Goal: Information Seeking & Learning: Get advice/opinions

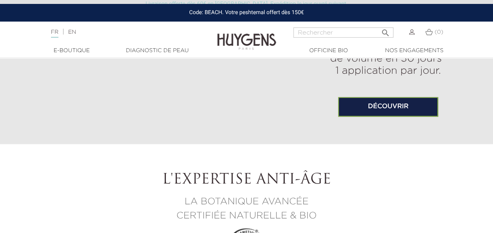
scroll to position [608, 0]
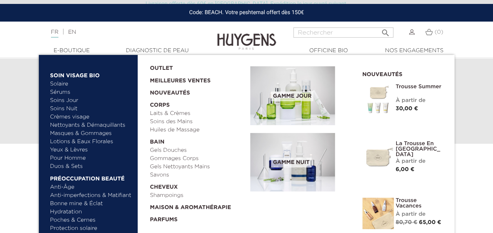
click at [66, 91] on link "Sérums" at bounding box center [91, 92] width 82 height 8
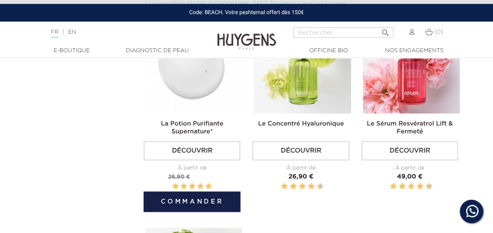
scroll to position [458, 0]
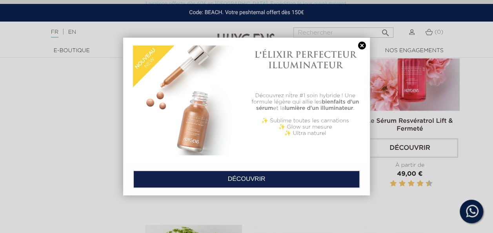
click at [360, 47] on link at bounding box center [361, 46] width 11 height 8
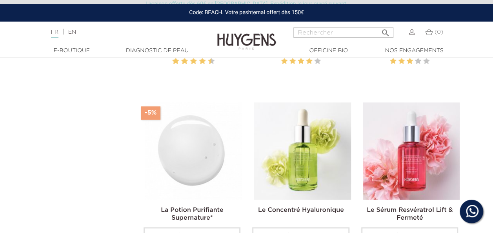
scroll to position [369, 0]
click at [208, 178] on img at bounding box center [193, 151] width 97 height 97
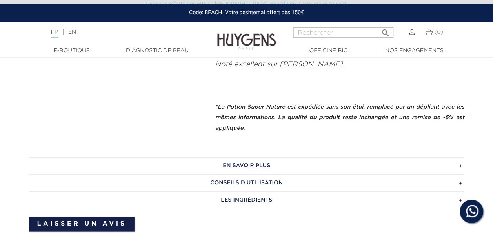
scroll to position [427, 0]
click at [266, 180] on h3 "CONSEILS D'UTILISATION" at bounding box center [246, 182] width 435 height 17
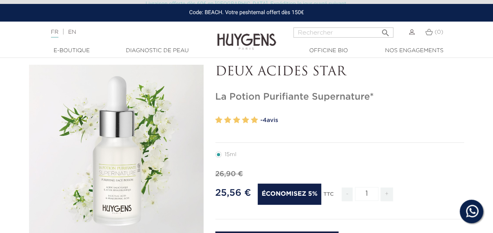
scroll to position [36, 0]
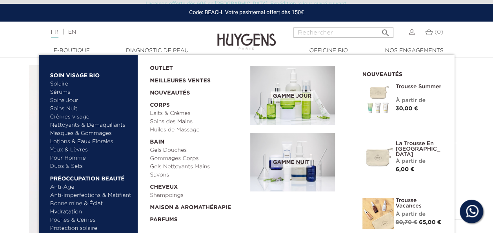
click at [75, 117] on link "Crèmes visage" at bounding box center [91, 117] width 82 height 8
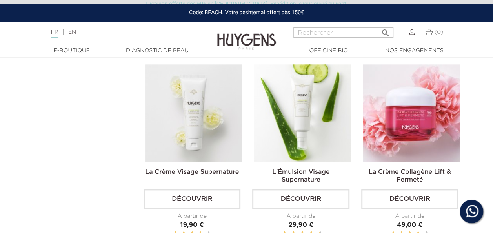
scroll to position [416, 0]
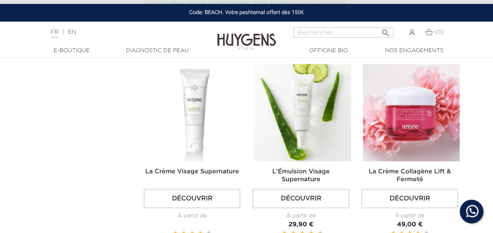
click at [160, 110] on img at bounding box center [193, 112] width 97 height 97
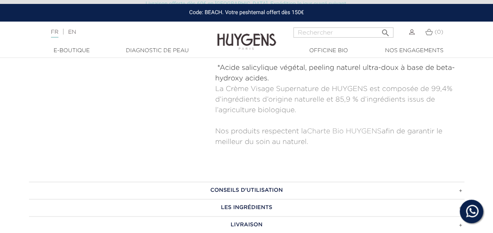
scroll to position [406, 0]
click at [143, 188] on h3 "CONSEILS D'UTILISATION" at bounding box center [246, 190] width 435 height 17
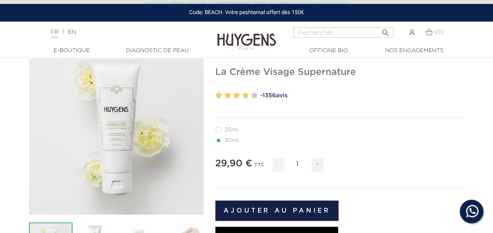
scroll to position [61, 0]
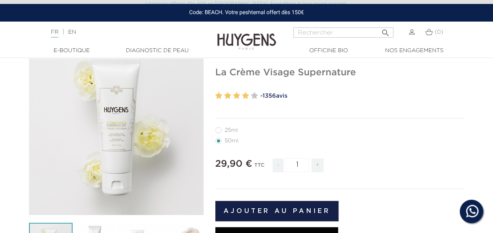
click at [279, 96] on link "- 1356 avis" at bounding box center [362, 96] width 204 height 12
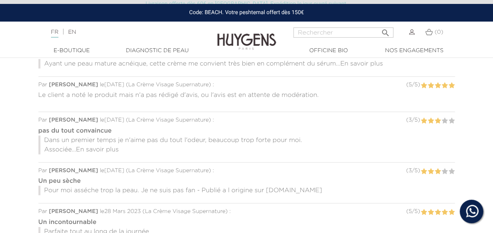
click at [108, 149] on span "En savoir plus" at bounding box center [97, 150] width 43 height 6
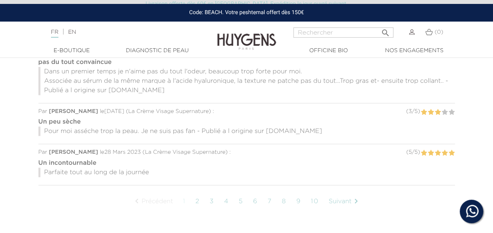
scroll to position [860, 0]
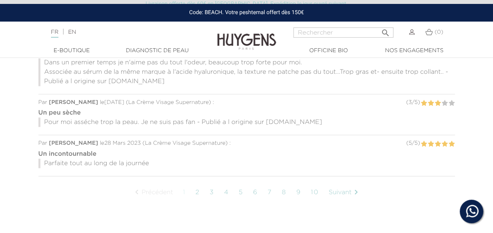
click at [343, 192] on link "Suivant " at bounding box center [345, 193] width 40 height 20
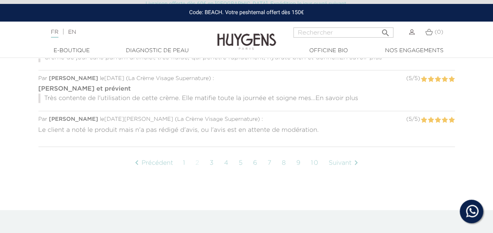
scroll to position [795, 0]
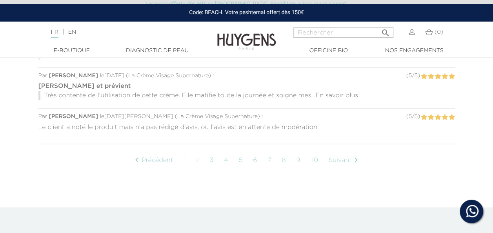
click at [348, 155] on link "Suivant " at bounding box center [345, 161] width 40 height 20
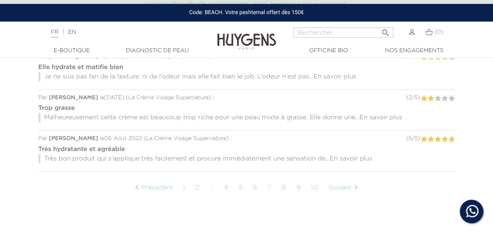
scroll to position [773, 0]
click at [337, 184] on link "Suivant " at bounding box center [345, 188] width 40 height 20
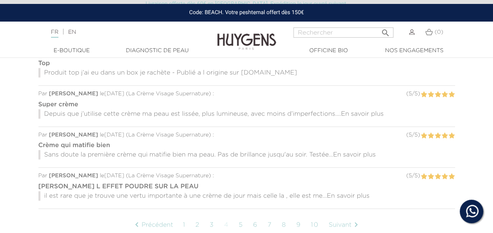
scroll to position [737, 0]
click at [343, 192] on span "En savoir plus" at bounding box center [348, 195] width 43 height 6
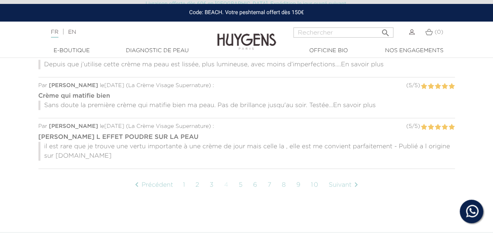
scroll to position [790, 0]
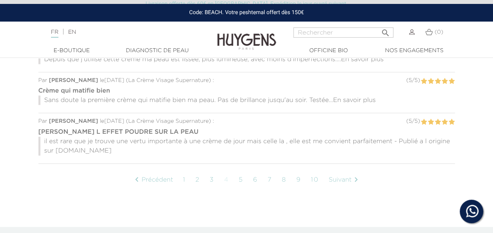
click at [348, 178] on link "Suivant " at bounding box center [345, 180] width 40 height 20
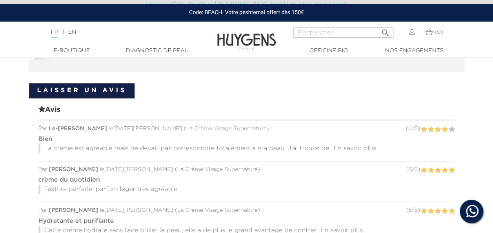
scroll to position [646, 0]
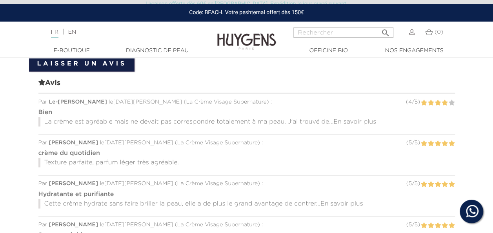
click at [368, 119] on span "En savoir plus" at bounding box center [354, 121] width 43 height 6
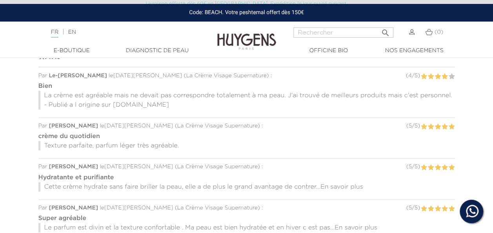
scroll to position [674, 0]
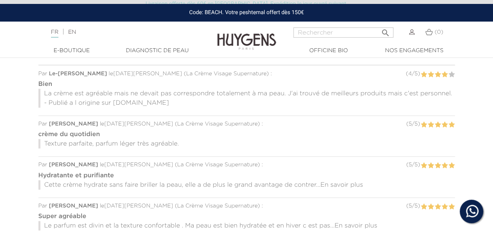
click at [337, 181] on span "En savoir plus" at bounding box center [341, 184] width 43 height 6
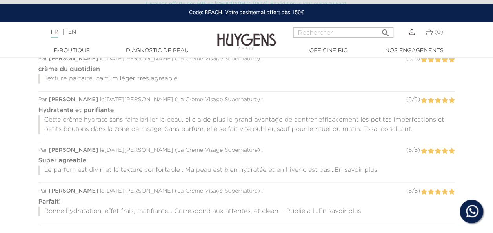
scroll to position [738, 0]
click at [350, 167] on span "En savoir plus" at bounding box center [355, 170] width 43 height 6
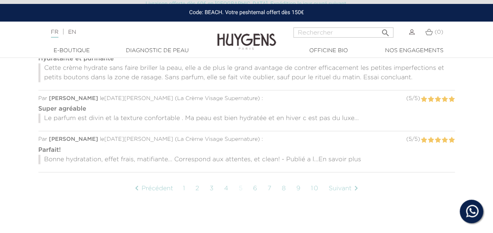
scroll to position [790, 0]
